Goal: Navigation & Orientation: Find specific page/section

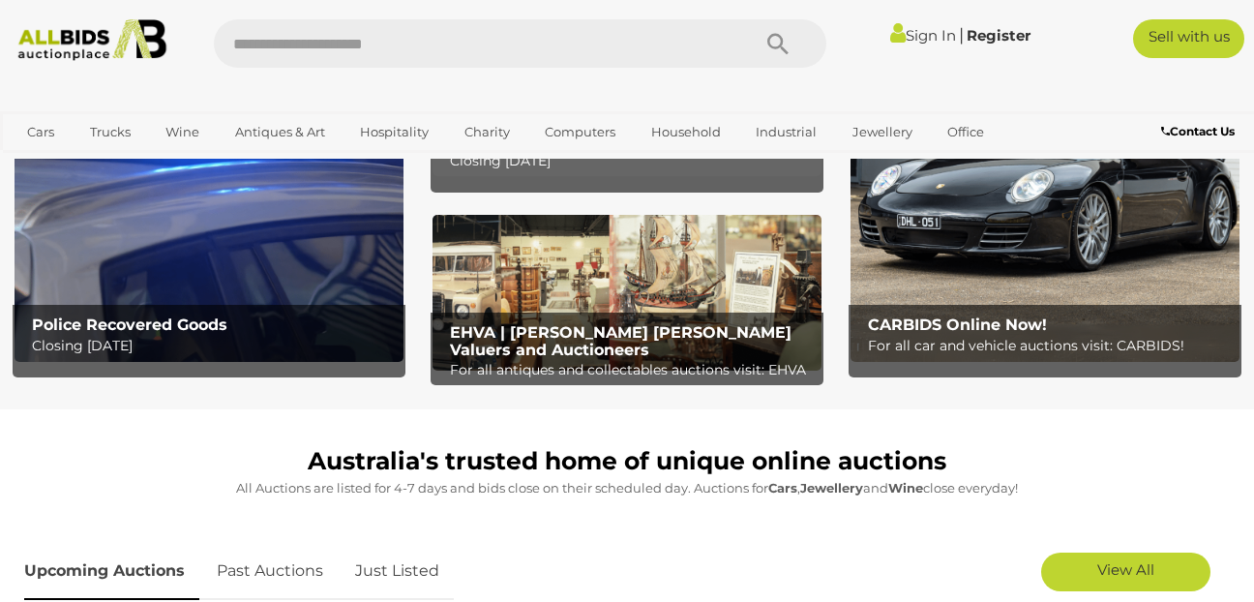
scroll to position [193, 0]
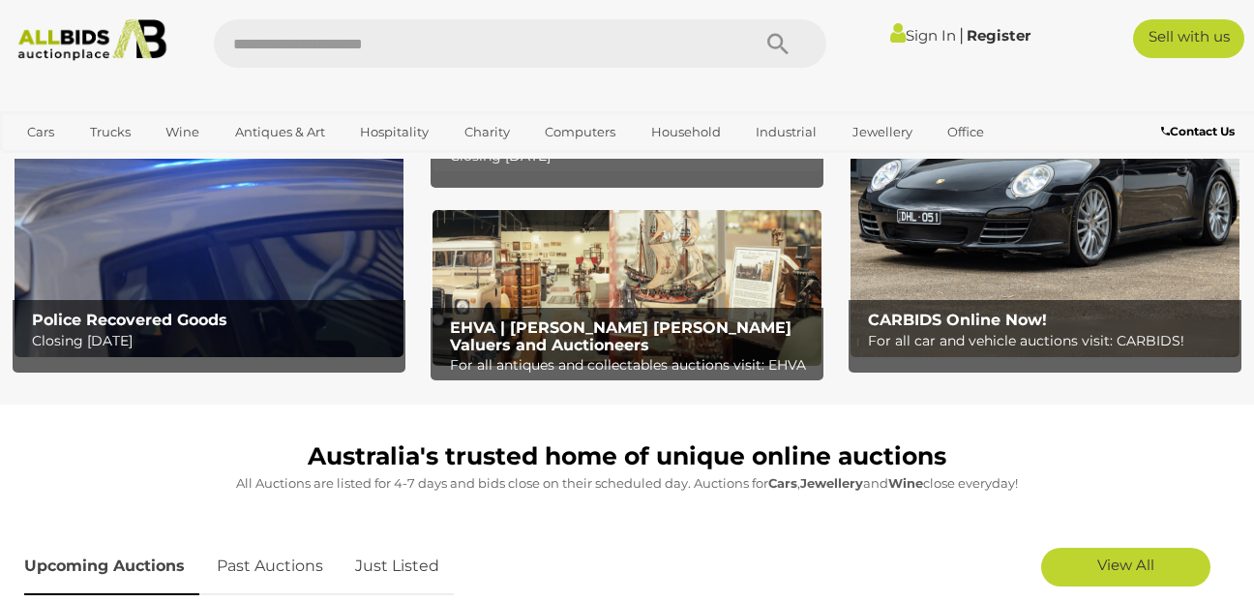
click at [226, 309] on div "Police Recovered Goods Closing Tuesday 16th September" at bounding box center [213, 331] width 383 height 63
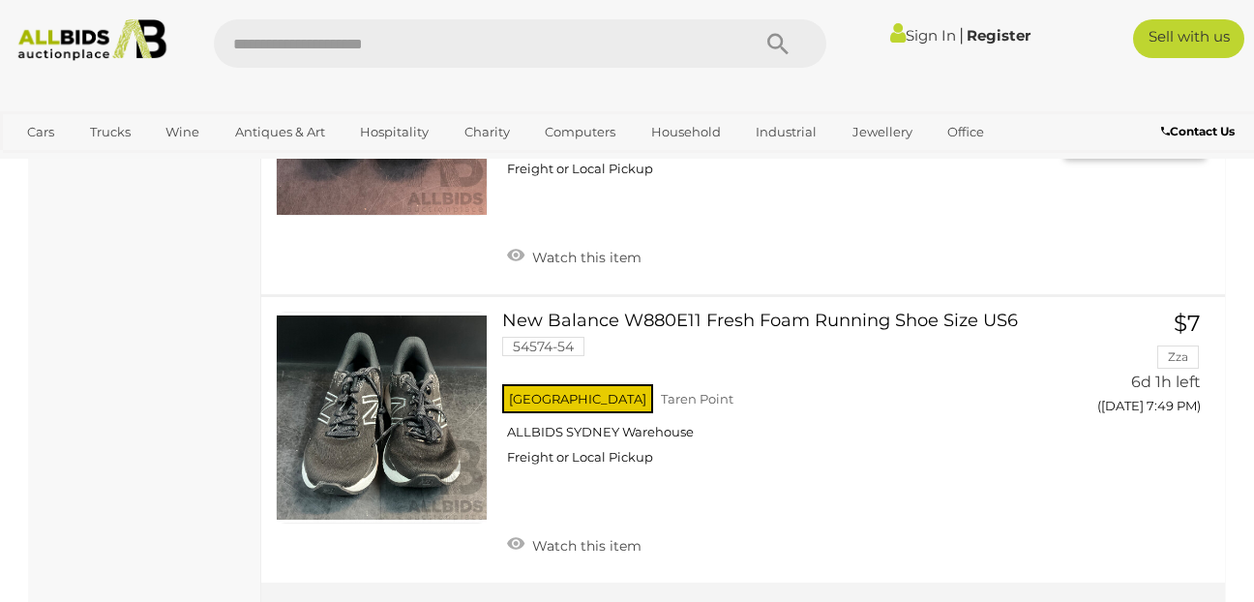
scroll to position [15189, 0]
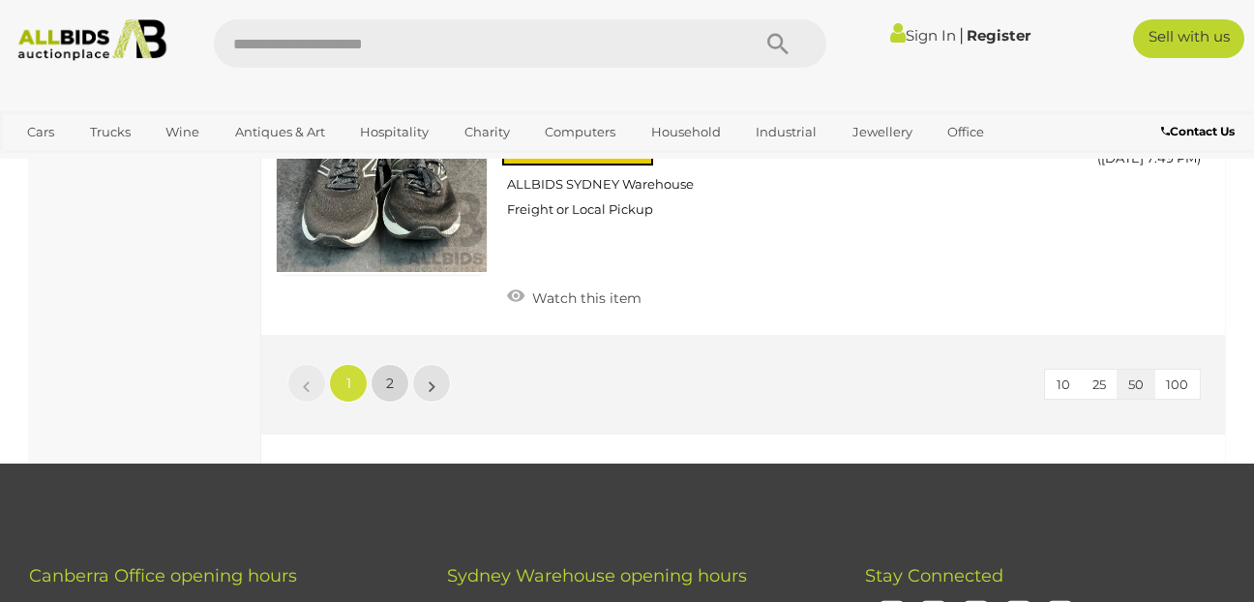
click at [394, 392] on link "2" at bounding box center [390, 383] width 39 height 39
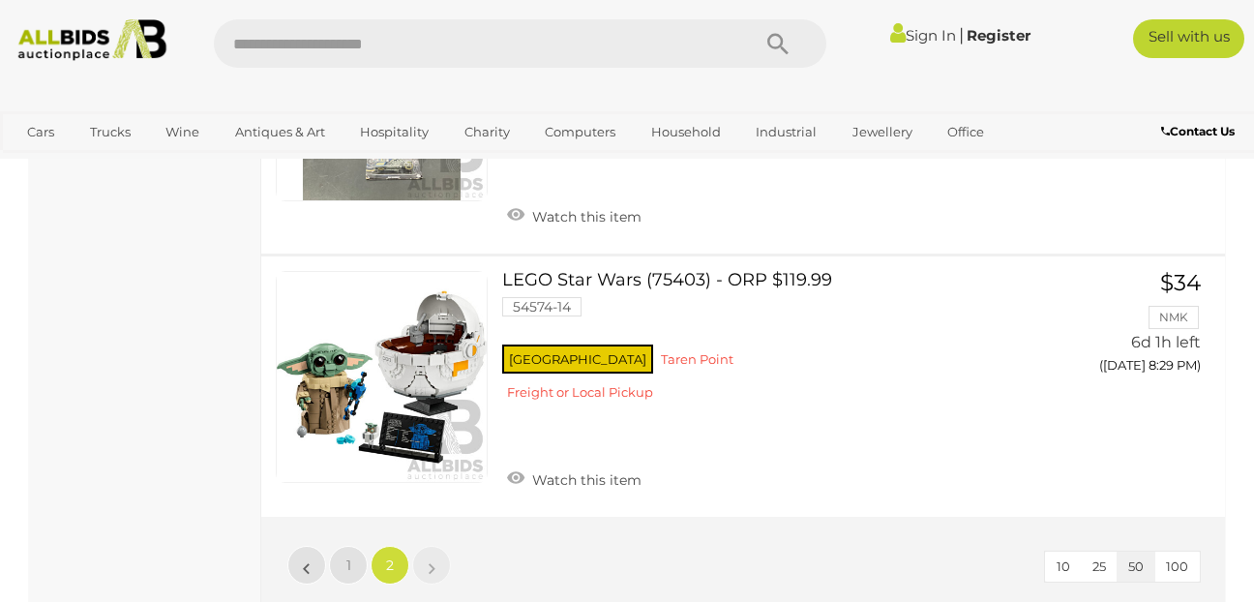
scroll to position [13577, 0]
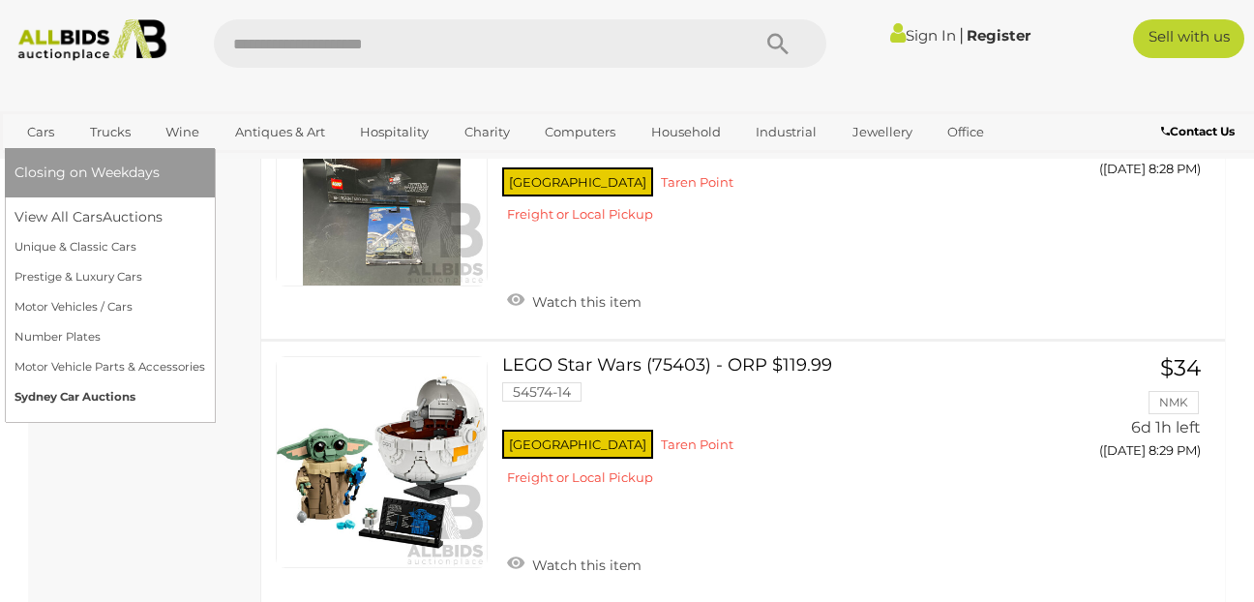
click at [84, 391] on link "Sydney Car Auctions" at bounding box center [110, 397] width 191 height 30
